Goal: Task Accomplishment & Management: Use online tool/utility

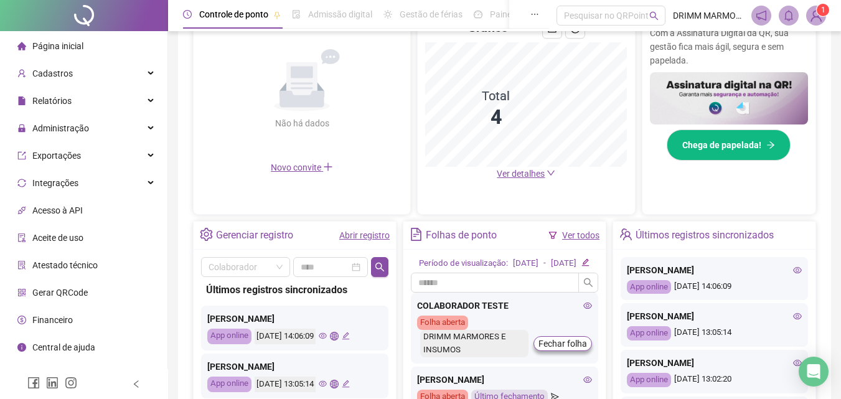
scroll to position [237, 0]
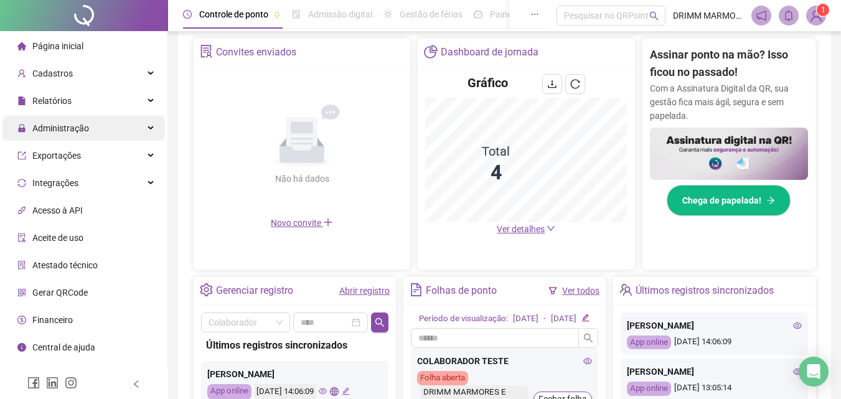
click at [151, 125] on div "Administração" at bounding box center [83, 128] width 162 height 25
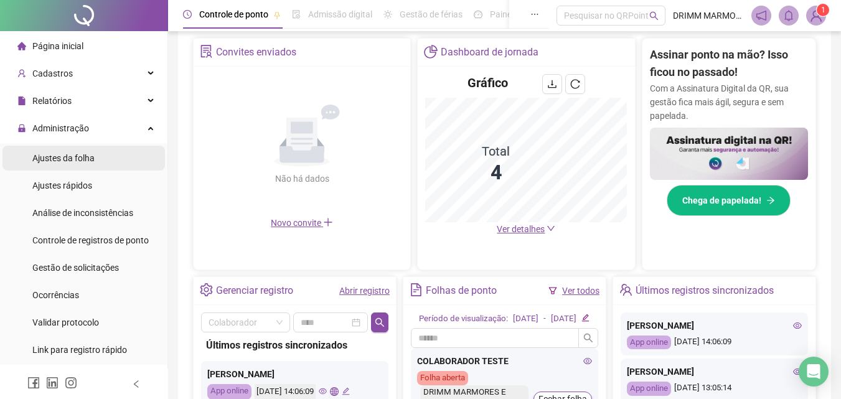
click at [87, 158] on span "Ajustes da folha" at bounding box center [63, 158] width 62 height 10
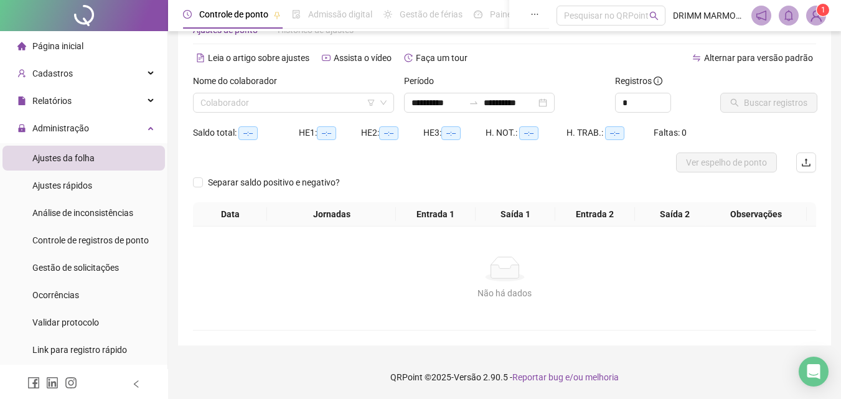
scroll to position [40, 0]
click at [258, 103] on input "search" at bounding box center [287, 102] width 175 height 19
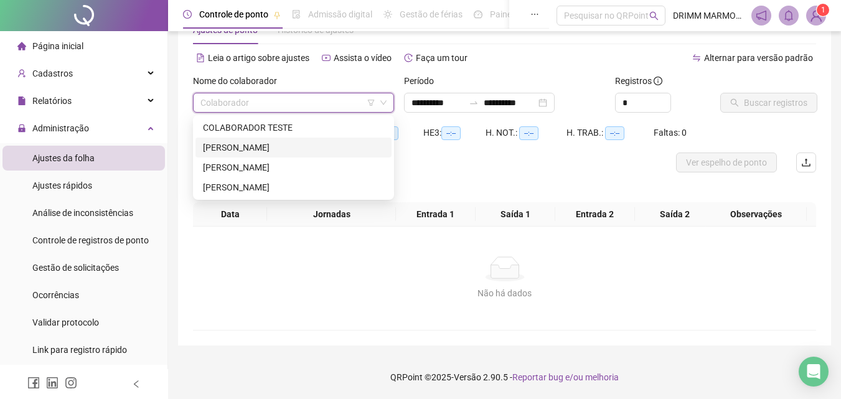
click at [268, 149] on div "[PERSON_NAME]" at bounding box center [293, 148] width 181 height 14
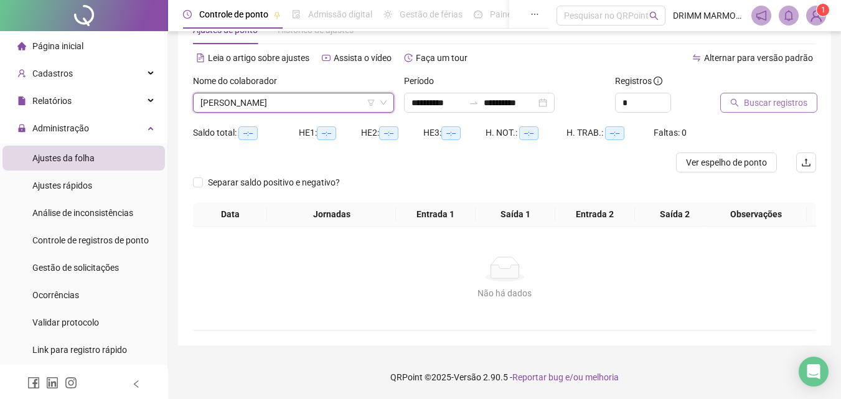
click at [758, 104] on span "Buscar registros" at bounding box center [775, 103] width 63 height 14
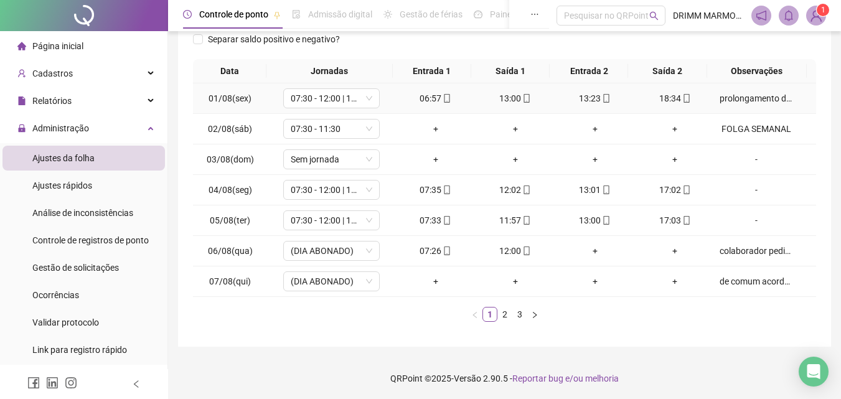
scroll to position [195, 0]
click at [519, 313] on link "3" at bounding box center [520, 313] width 14 height 14
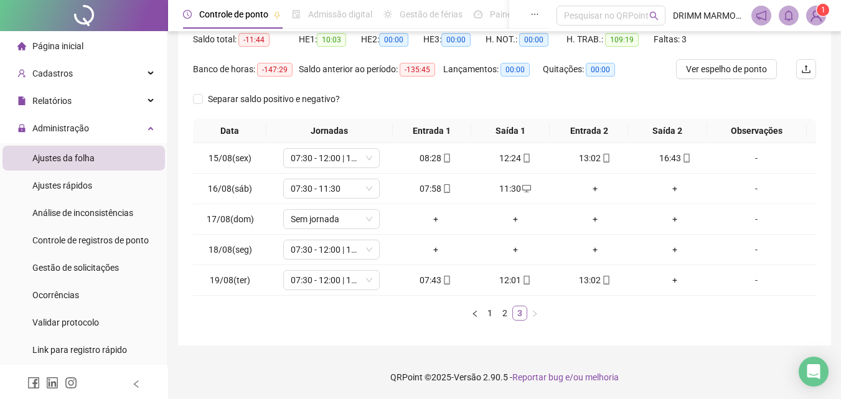
scroll to position [134, 0]
click at [433, 248] on div "+" at bounding box center [436, 250] width 70 height 14
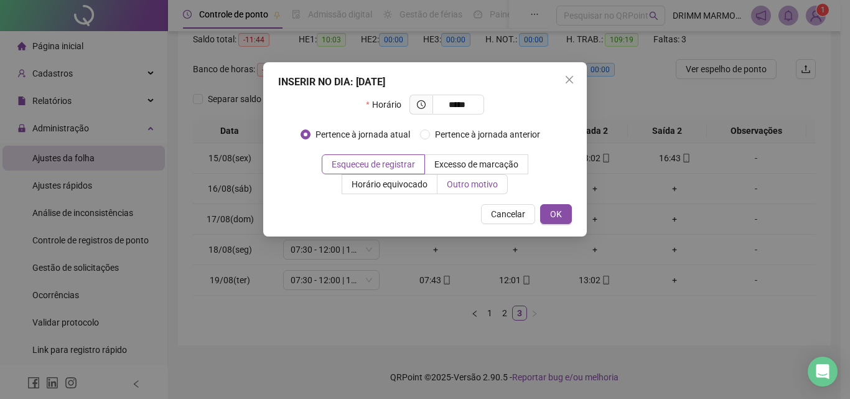
type input "*****"
click at [473, 185] on span "Outro motivo" at bounding box center [472, 184] width 51 height 10
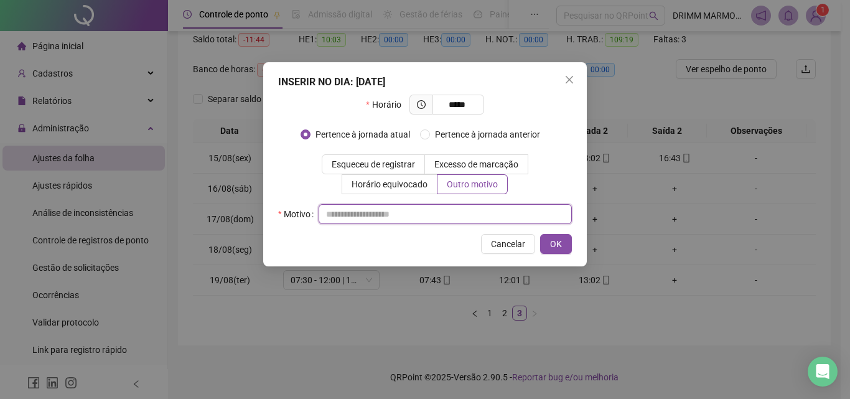
click at [449, 216] on input "text" at bounding box center [445, 214] width 253 height 20
type input "*****"
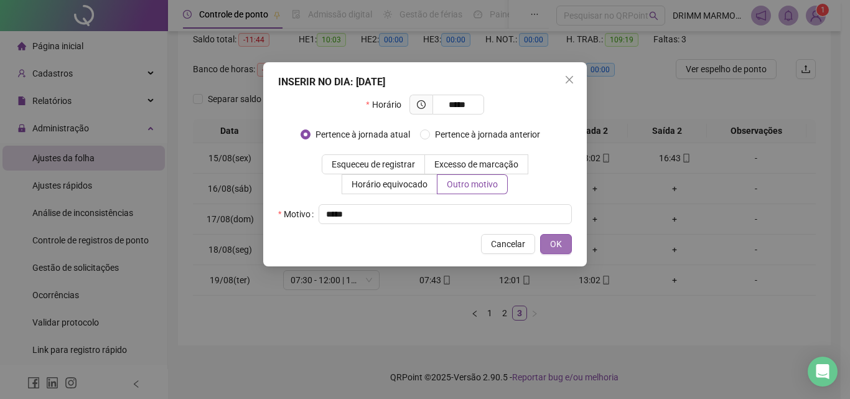
click at [551, 243] on span "OK" at bounding box center [556, 244] width 12 height 14
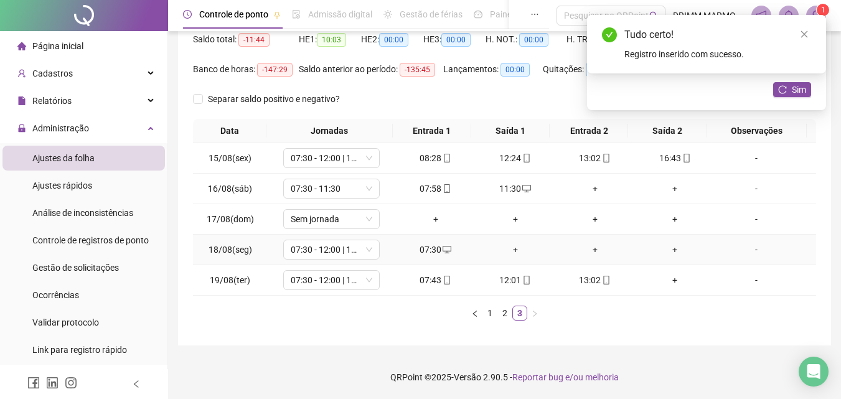
click at [511, 248] on div "+" at bounding box center [516, 250] width 70 height 14
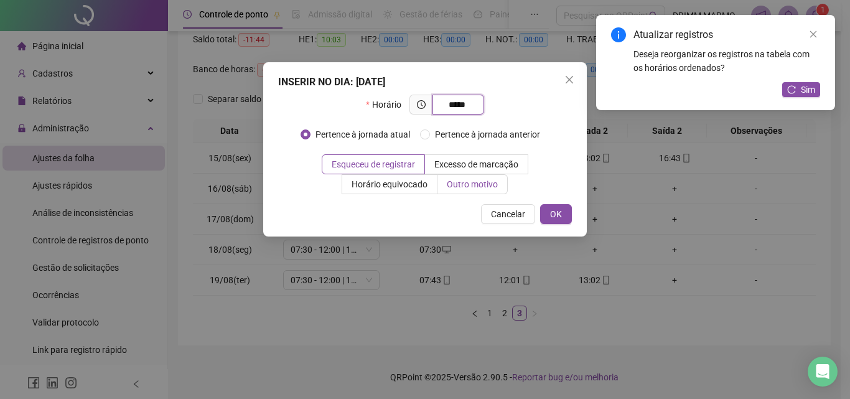
type input "*****"
click at [482, 186] on span "Outro motivo" at bounding box center [472, 184] width 51 height 10
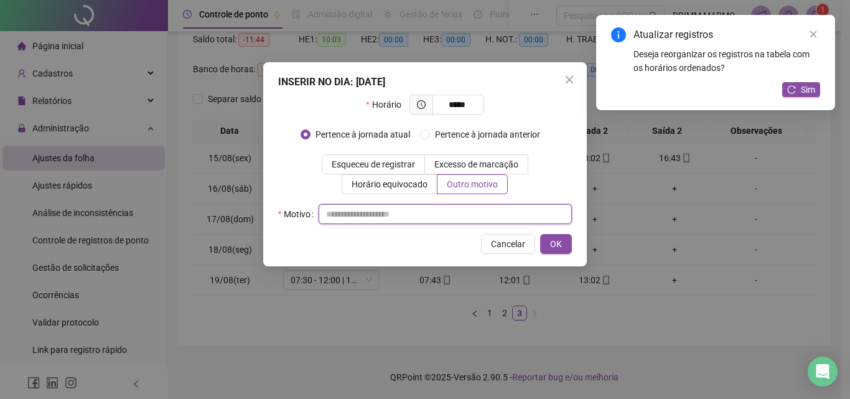
click at [453, 220] on input "text" at bounding box center [445, 214] width 253 height 20
type input "*****"
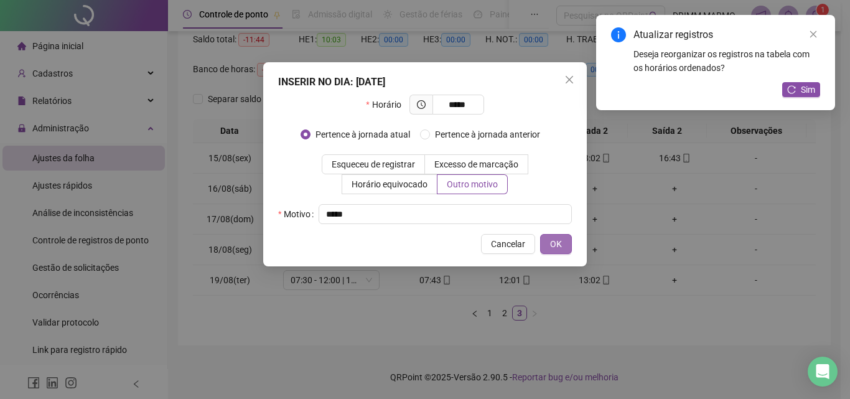
click at [555, 244] on span "OK" at bounding box center [556, 244] width 12 height 14
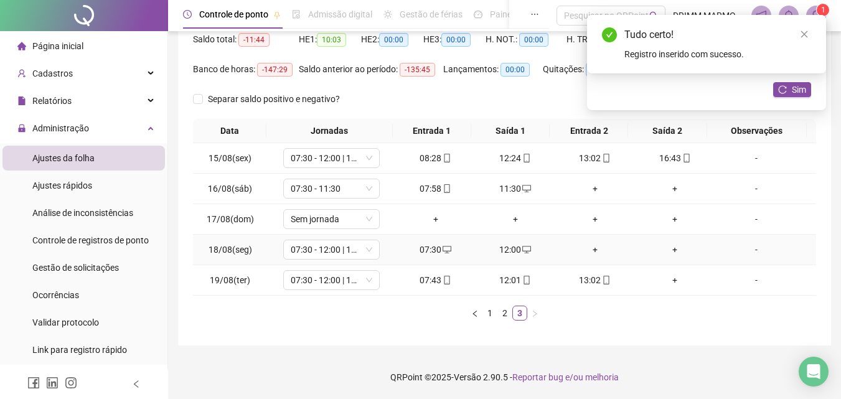
click at [587, 250] on div "+" at bounding box center [595, 250] width 70 height 14
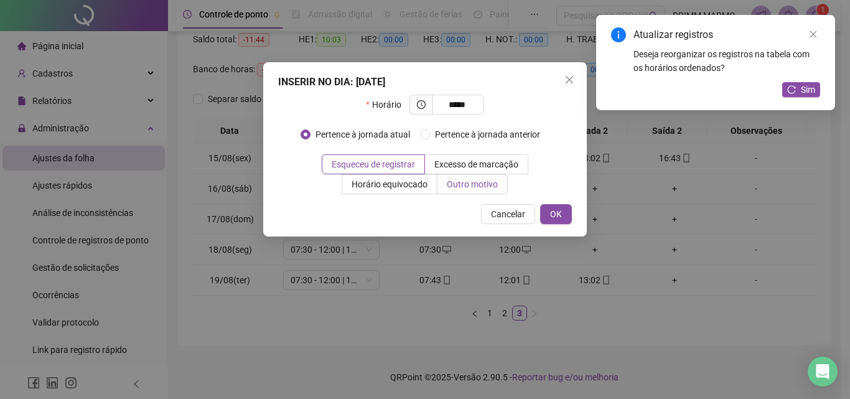
type input "*****"
click at [496, 182] on span "Outro motivo" at bounding box center [472, 184] width 51 height 10
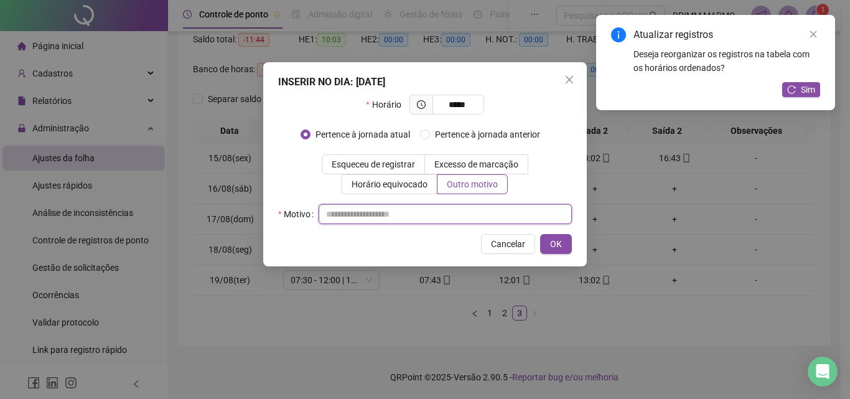
click at [420, 216] on input "text" at bounding box center [445, 214] width 253 height 20
type input "*****"
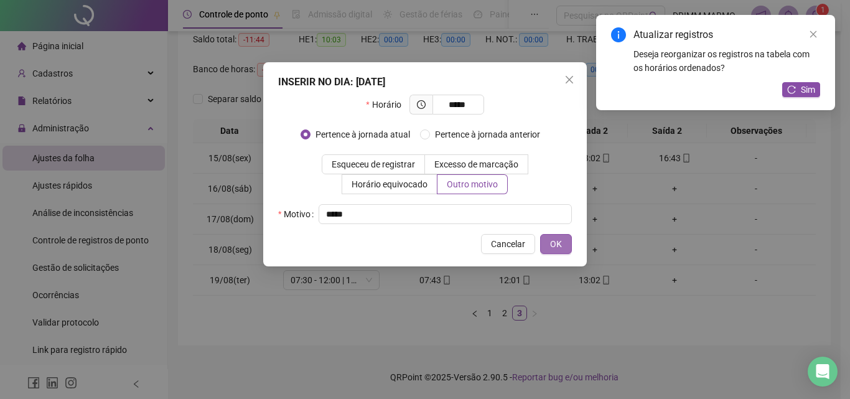
click at [549, 243] on button "OK" at bounding box center [556, 244] width 32 height 20
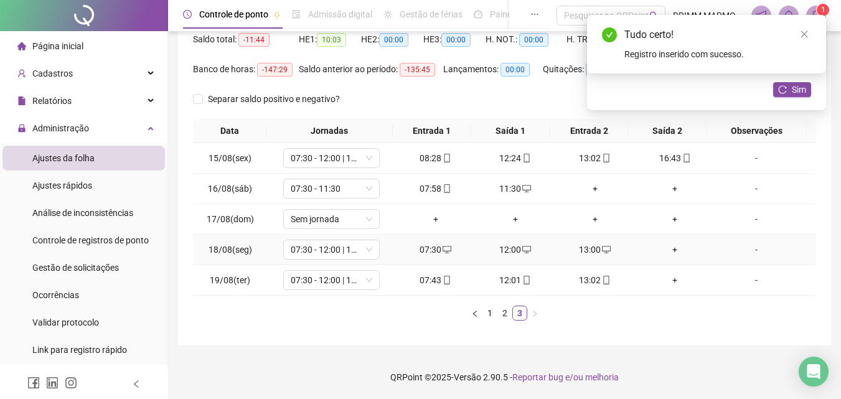
click at [666, 250] on div "+" at bounding box center [675, 250] width 70 height 14
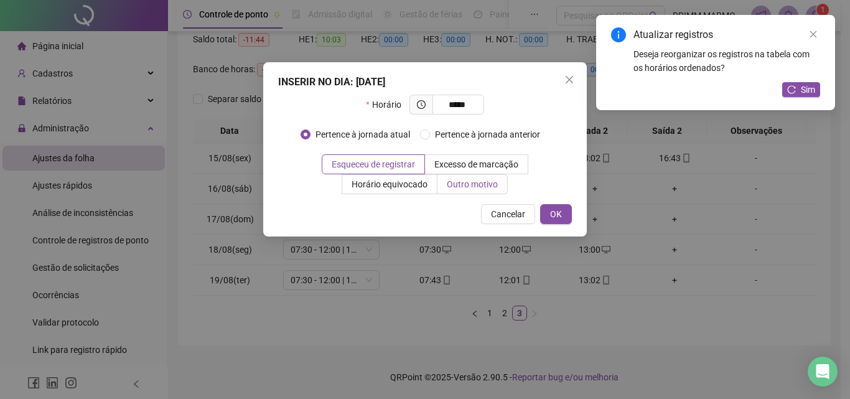
type input "*****"
click at [472, 182] on span "Outro motivo" at bounding box center [472, 184] width 51 height 10
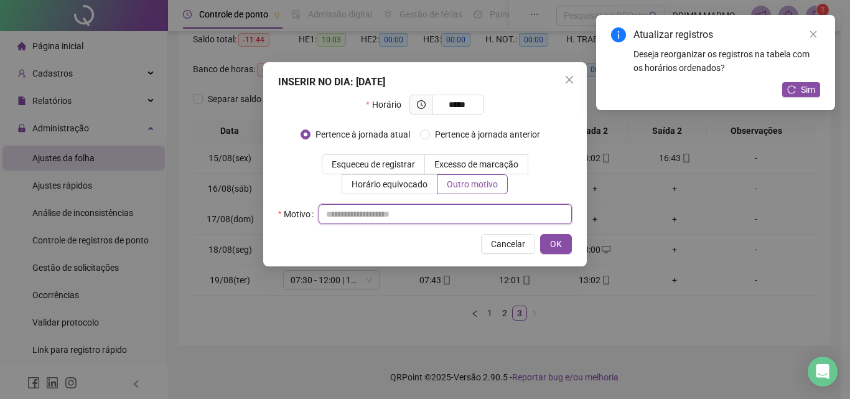
click at [438, 215] on input "text" at bounding box center [445, 214] width 253 height 20
type input "*****"
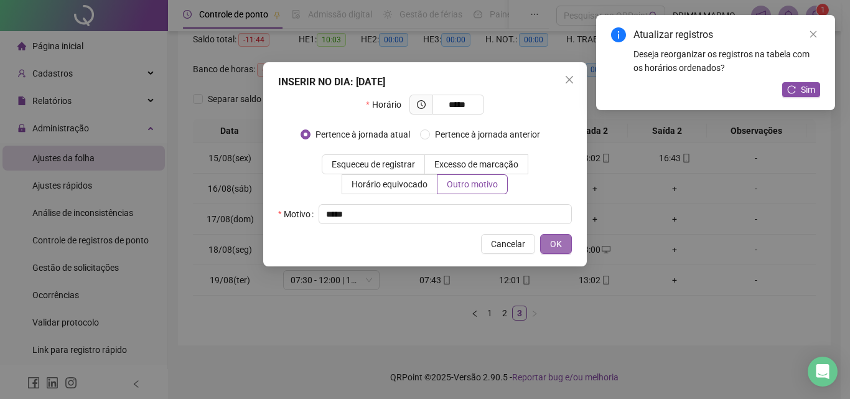
click at [555, 242] on span "OK" at bounding box center [556, 244] width 12 height 14
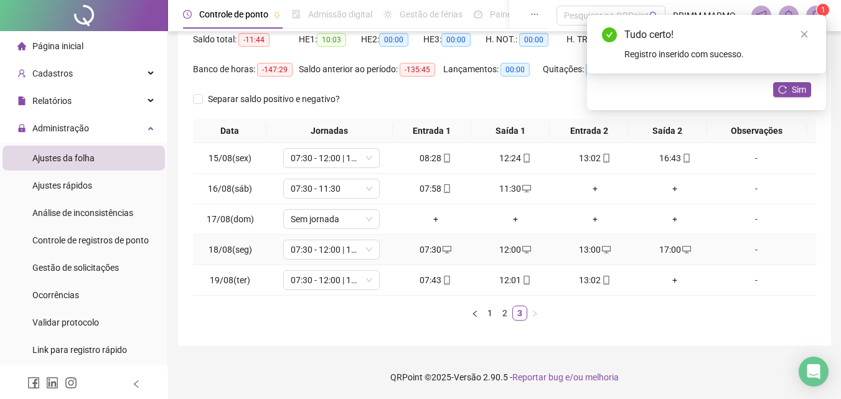
click at [750, 249] on div "-" at bounding box center [756, 250] width 73 height 14
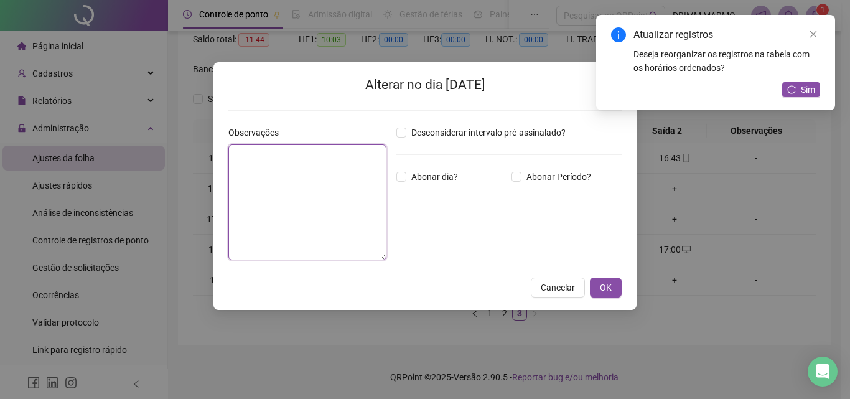
click at [337, 199] on textarea at bounding box center [307, 202] width 158 height 116
type textarea "**********"
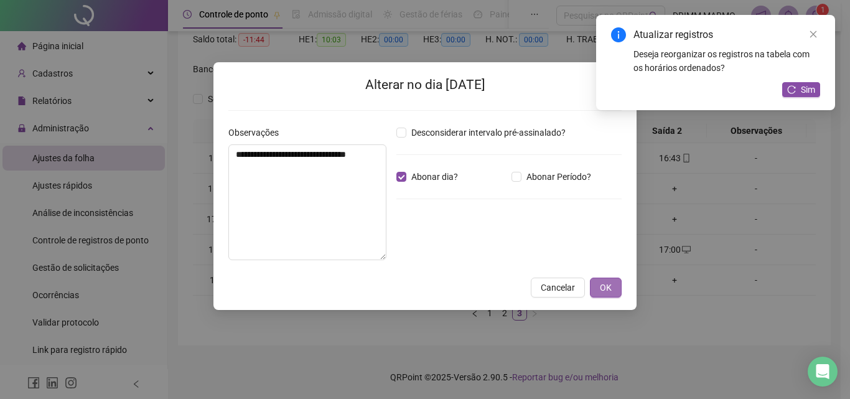
click at [607, 284] on span "OK" at bounding box center [606, 288] width 12 height 14
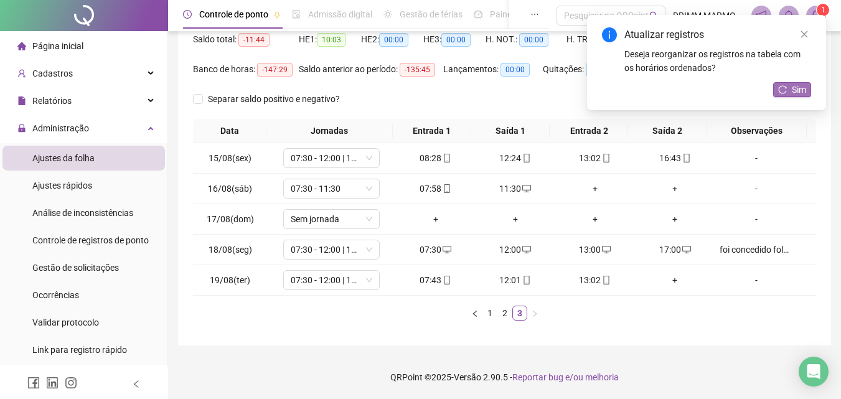
click at [797, 91] on span "Sim" at bounding box center [799, 90] width 14 height 14
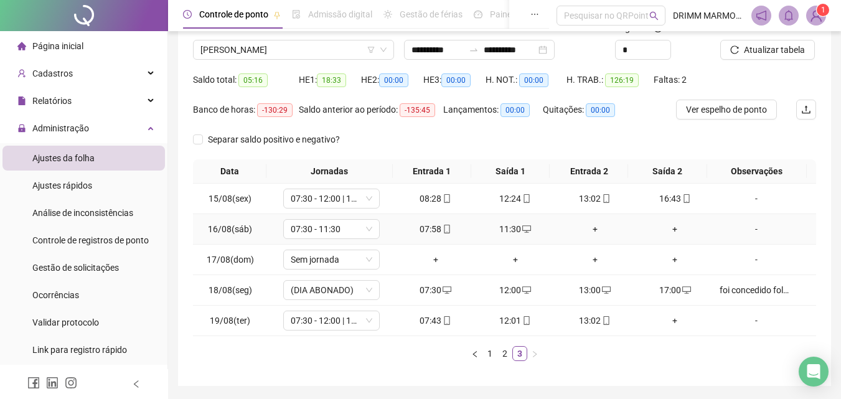
scroll to position [72, 0]
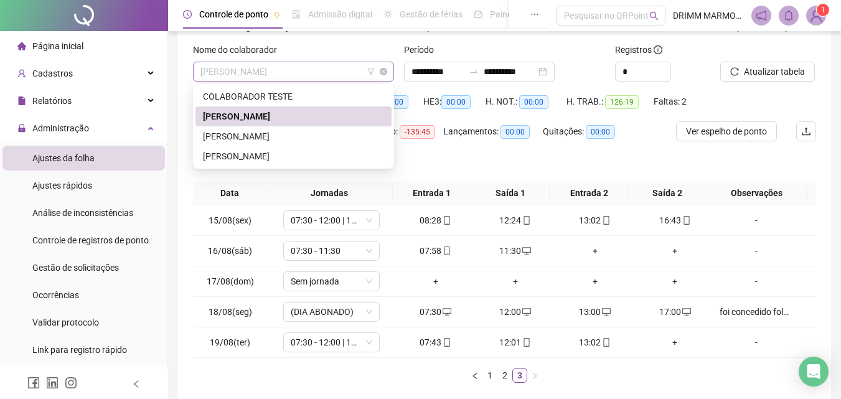
click at [317, 72] on span "[PERSON_NAME]" at bounding box center [293, 71] width 186 height 19
click at [309, 121] on div "[PERSON_NAME]" at bounding box center [293, 117] width 181 height 14
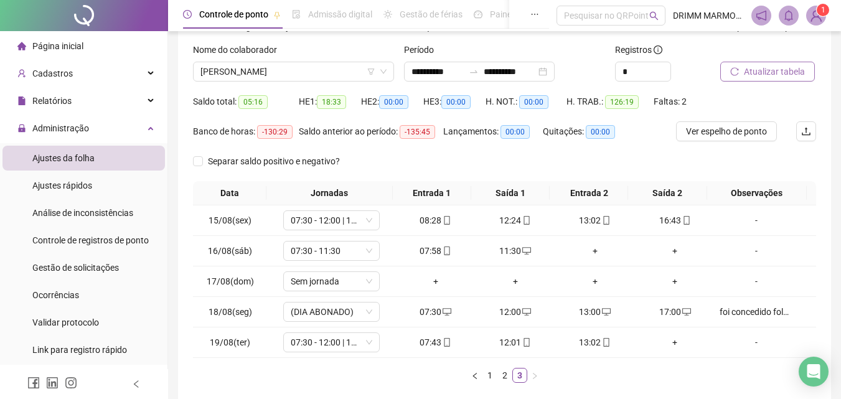
click at [774, 75] on span "Atualizar tabela" at bounding box center [774, 72] width 61 height 14
click at [307, 68] on span "[PERSON_NAME]" at bounding box center [293, 71] width 186 height 19
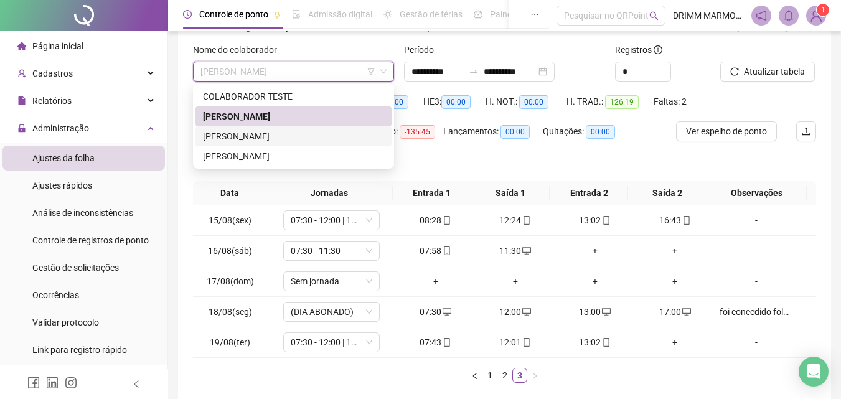
click at [267, 139] on div "[PERSON_NAME]" at bounding box center [293, 136] width 181 height 14
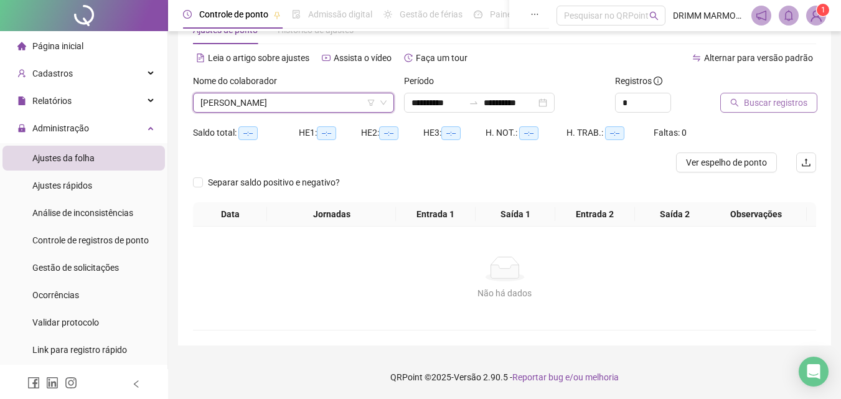
click at [778, 104] on span "Buscar registros" at bounding box center [775, 103] width 63 height 14
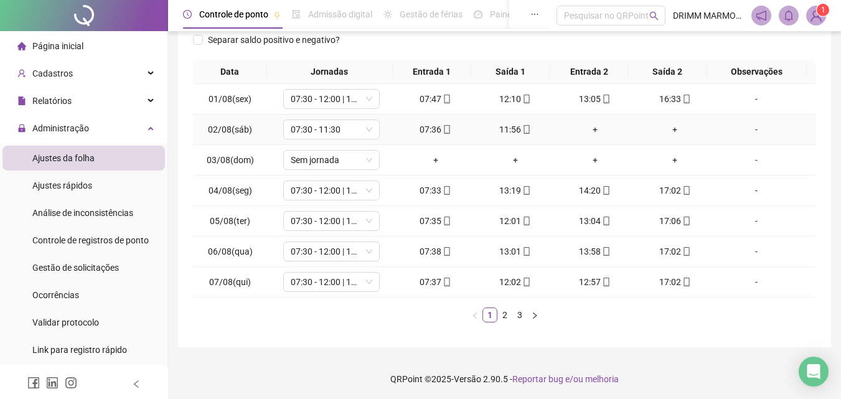
scroll to position [185, 0]
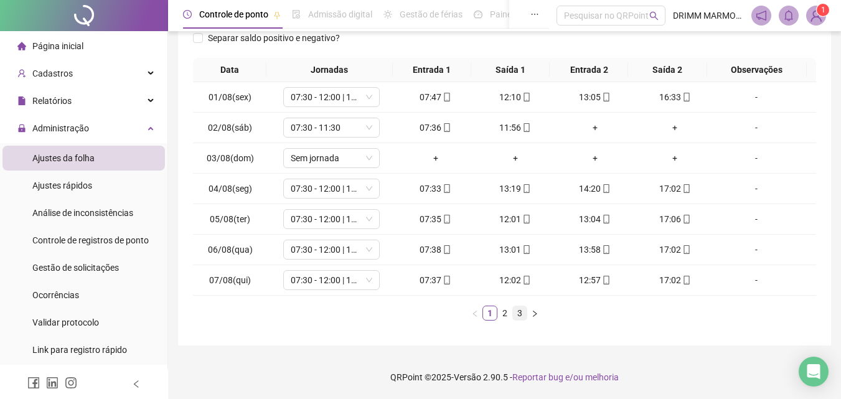
click at [520, 316] on link "3" at bounding box center [520, 313] width 14 height 14
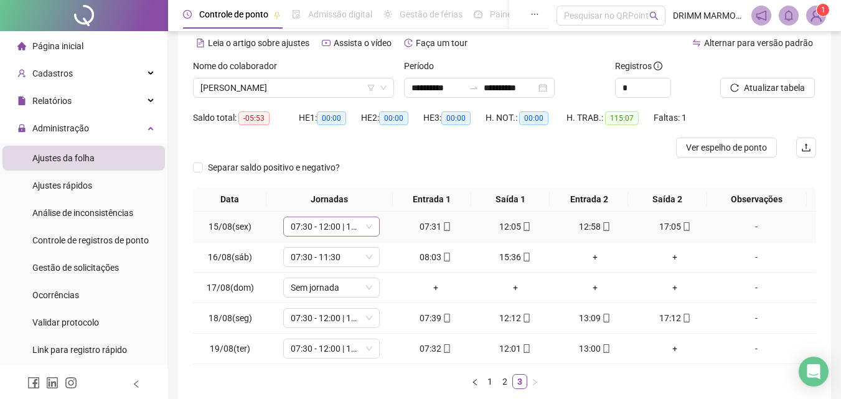
scroll to position [0, 0]
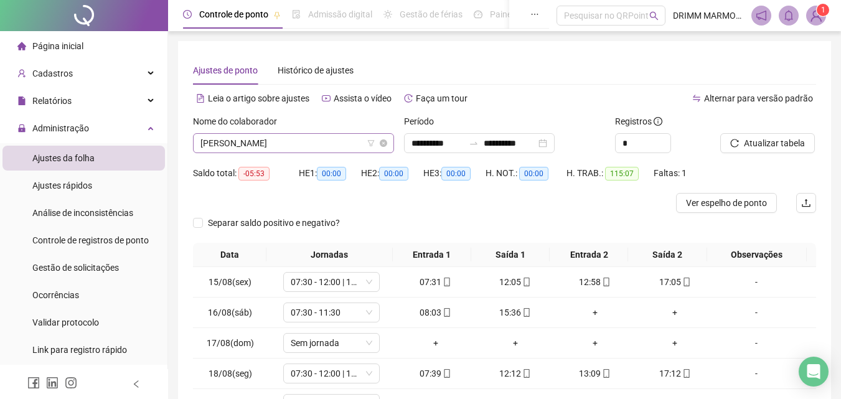
click at [306, 144] on span "[PERSON_NAME]" at bounding box center [293, 143] width 186 height 19
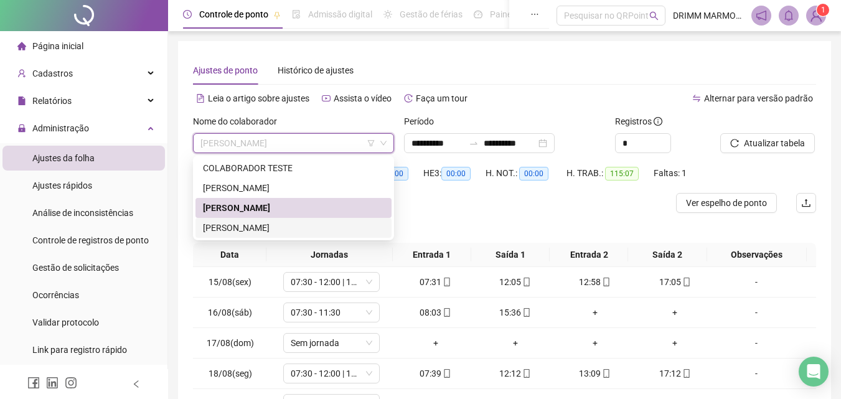
click at [281, 228] on div "[PERSON_NAME]" at bounding box center [293, 228] width 181 height 14
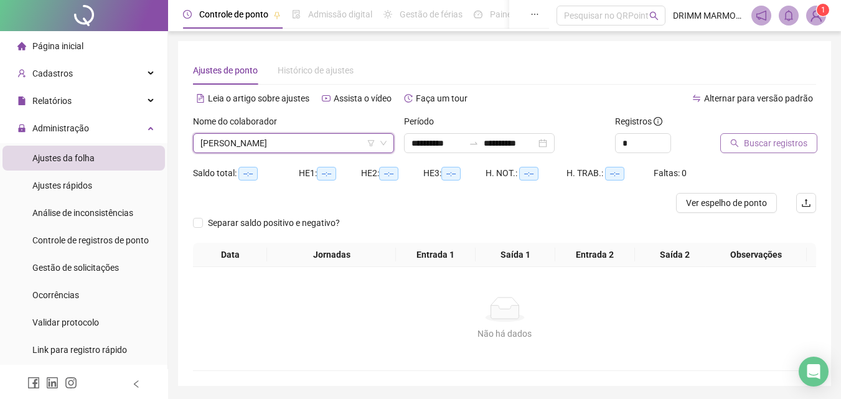
click at [771, 144] on span "Buscar registros" at bounding box center [775, 143] width 63 height 14
